Goal: Find specific page/section: Find specific page/section

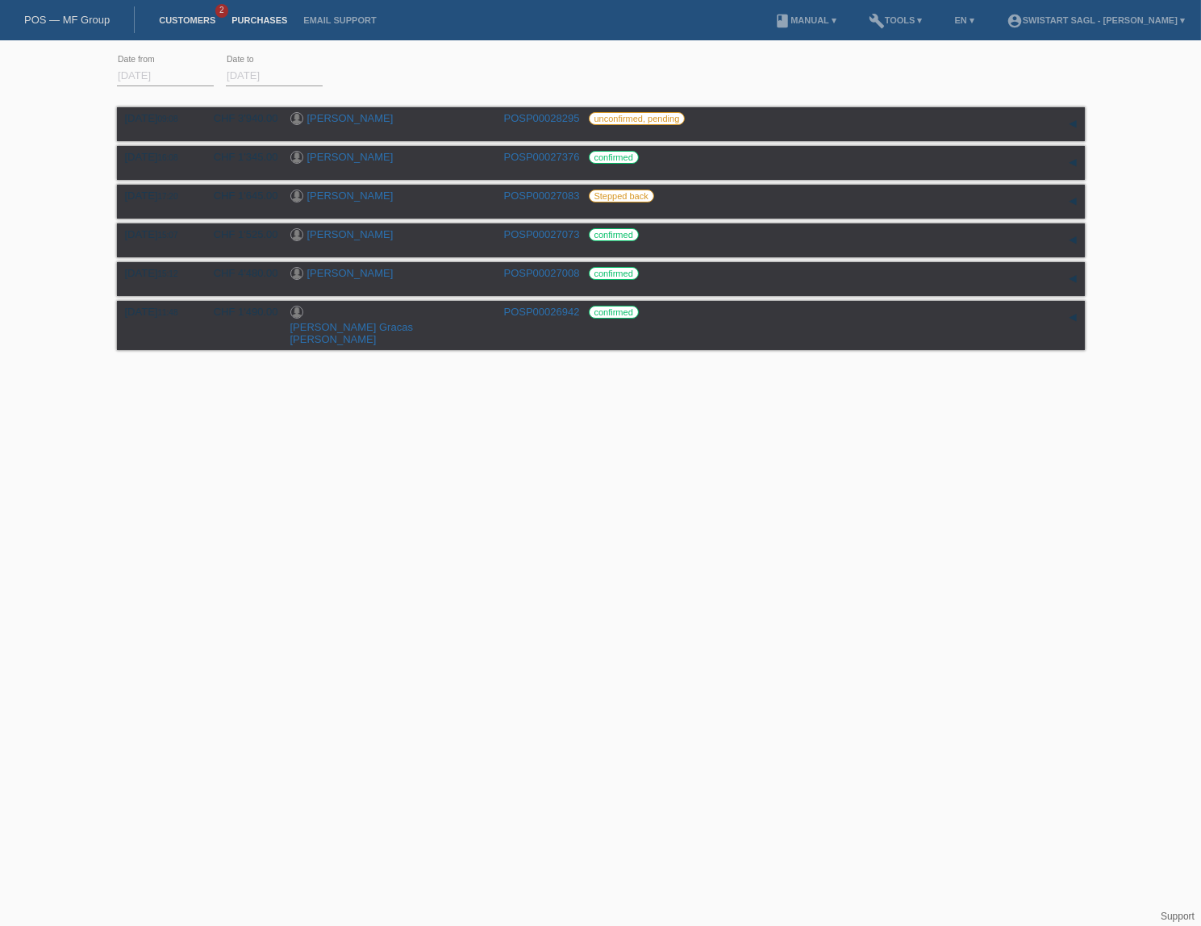
click at [181, 23] on link "Customers" at bounding box center [187, 20] width 73 height 10
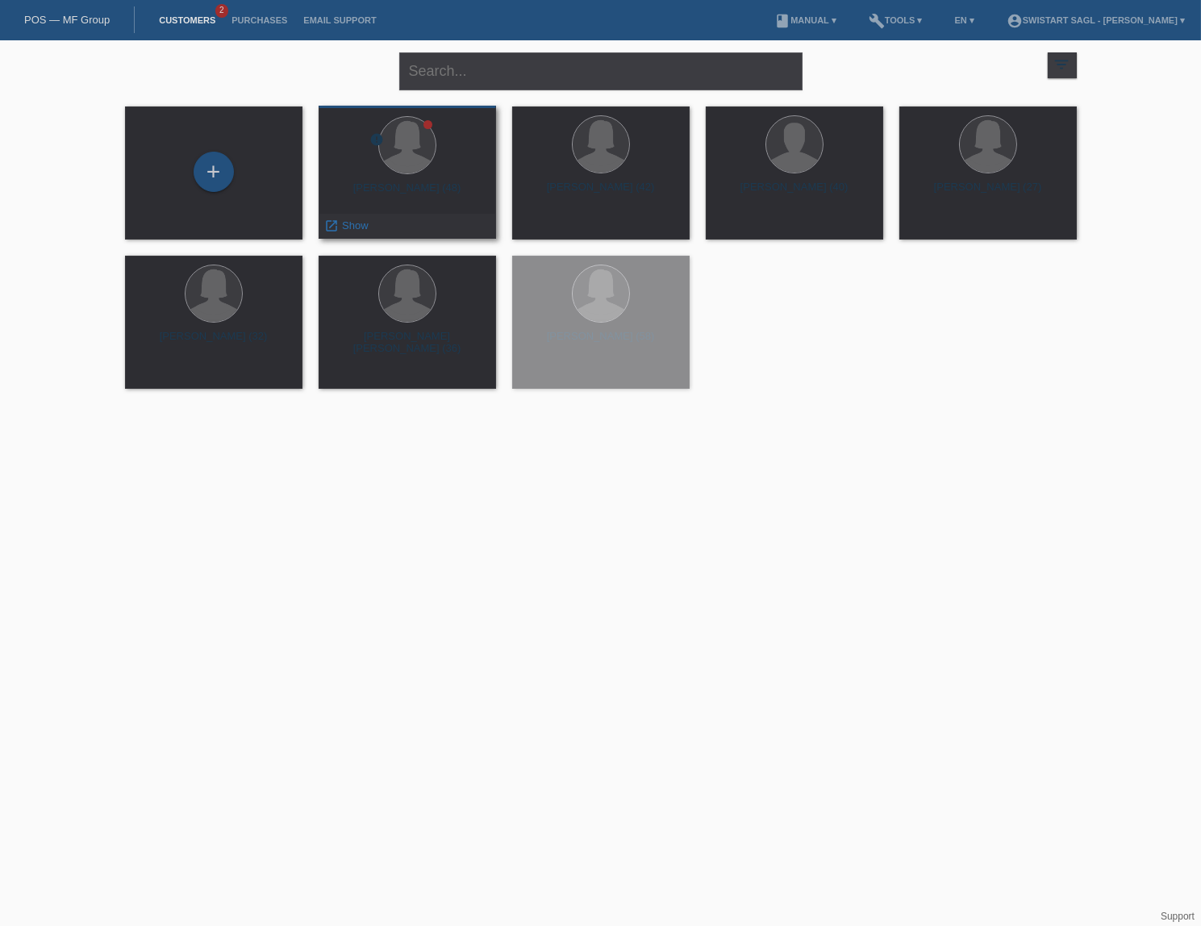
click at [389, 173] on div at bounding box center [408, 146] width 152 height 60
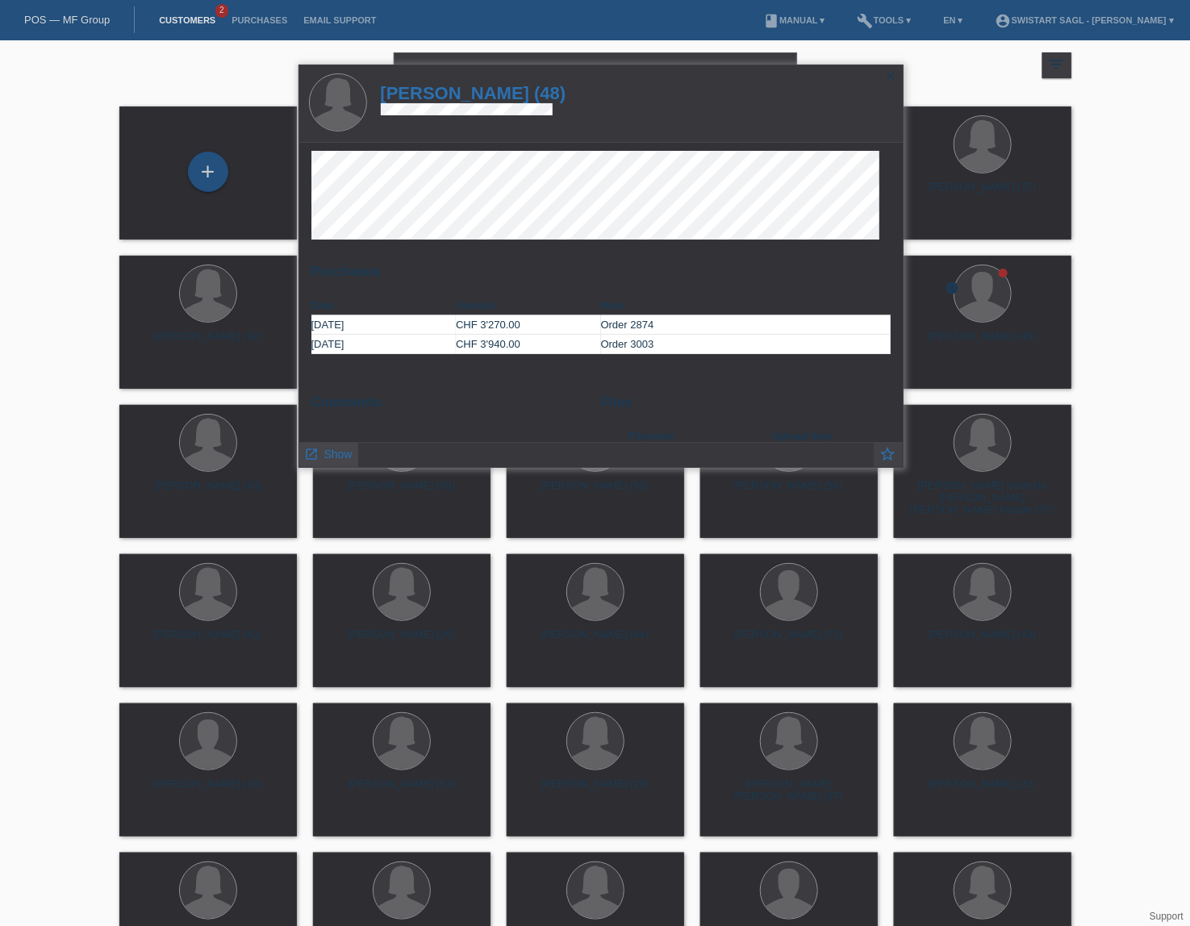
click at [343, 449] on span "Show" at bounding box center [338, 454] width 28 height 13
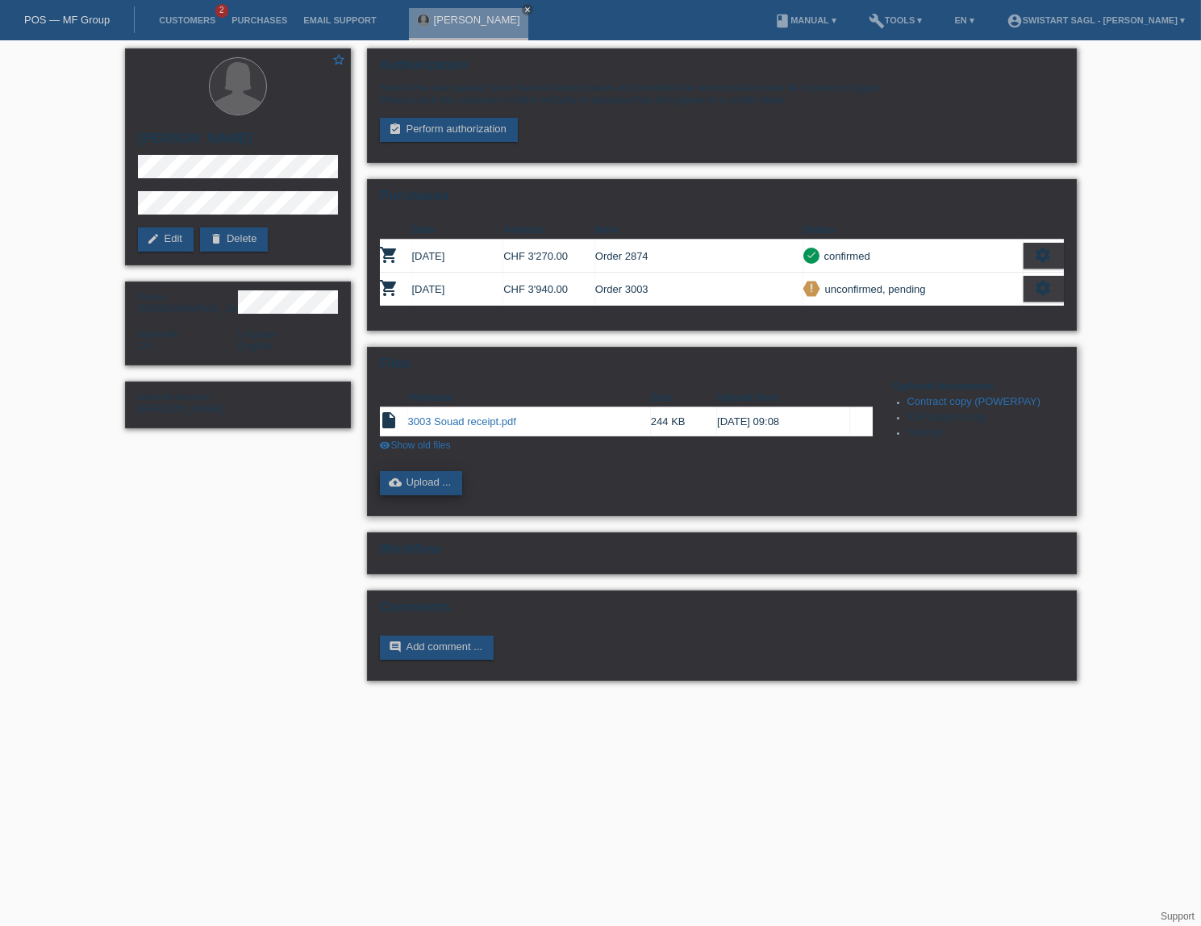
click at [436, 476] on link "cloud_upload Upload ..." at bounding box center [421, 483] width 83 height 24
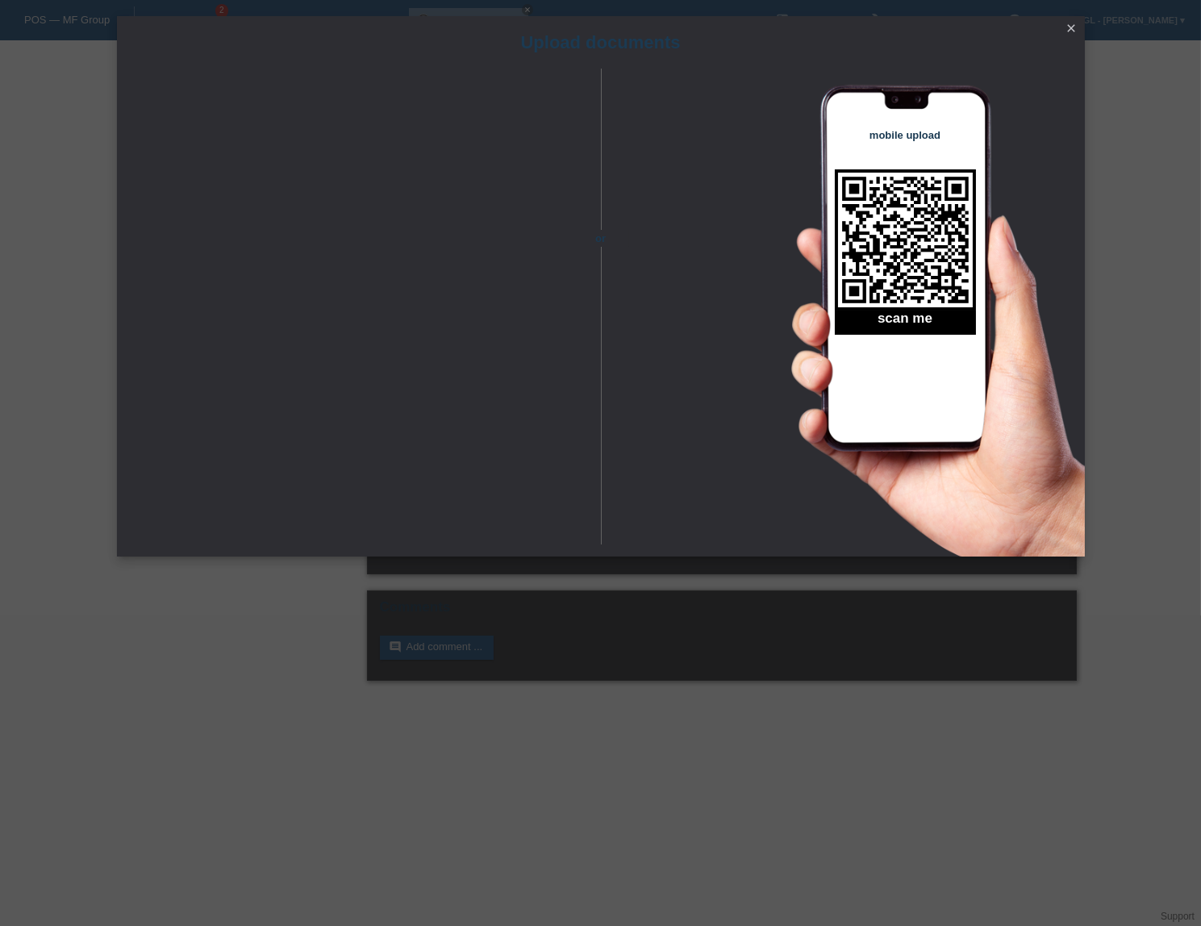
click at [1068, 30] on icon "close" at bounding box center [1072, 28] width 13 height 13
